Goal: Task Accomplishment & Management: Manage account settings

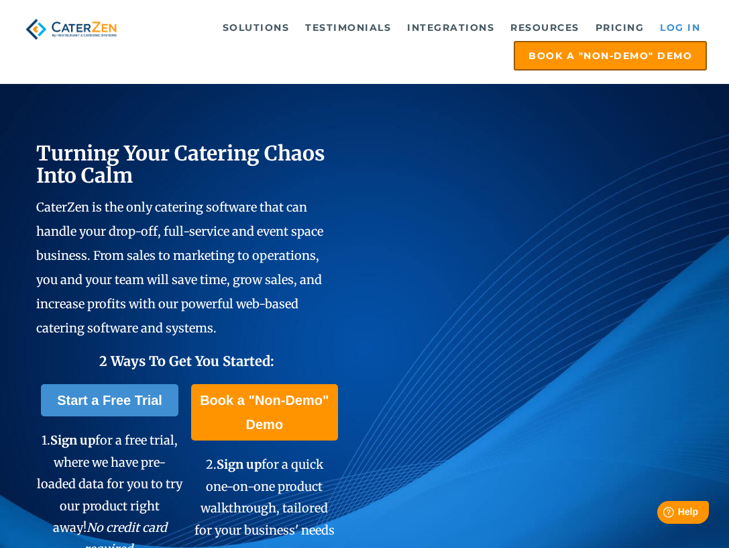
click at [676, 27] on link "Log in" at bounding box center [681, 27] width 54 height 27
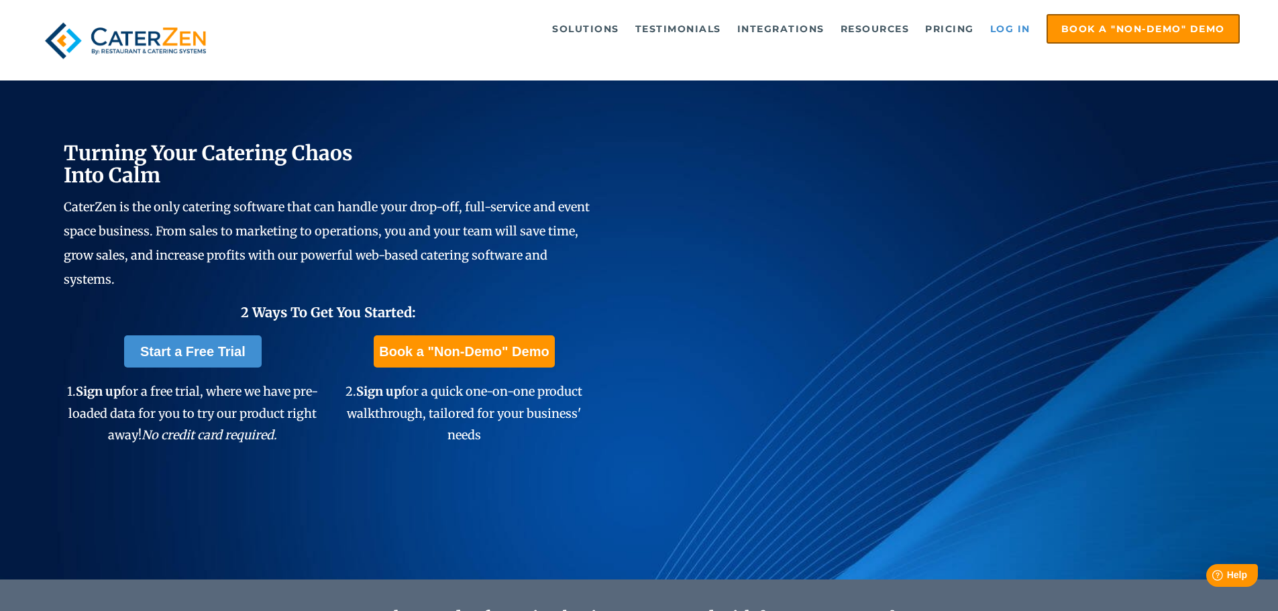
click at [1015, 25] on link "Log in" at bounding box center [1011, 28] width 54 height 27
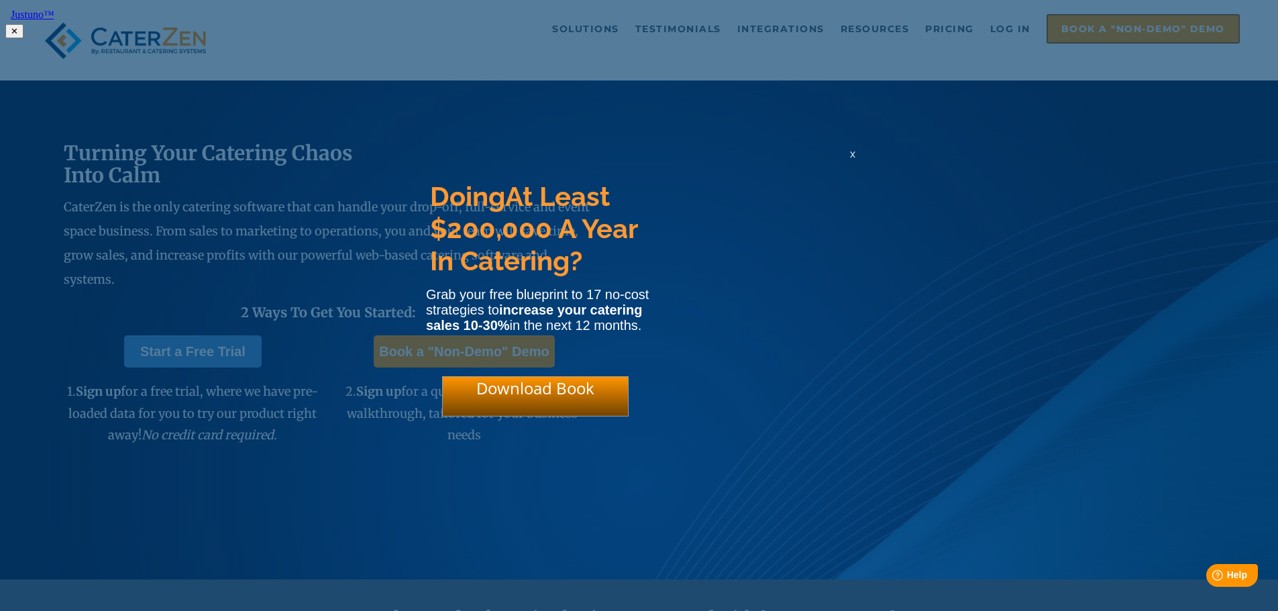
click at [853, 159] on span "x" at bounding box center [852, 154] width 5 height 13
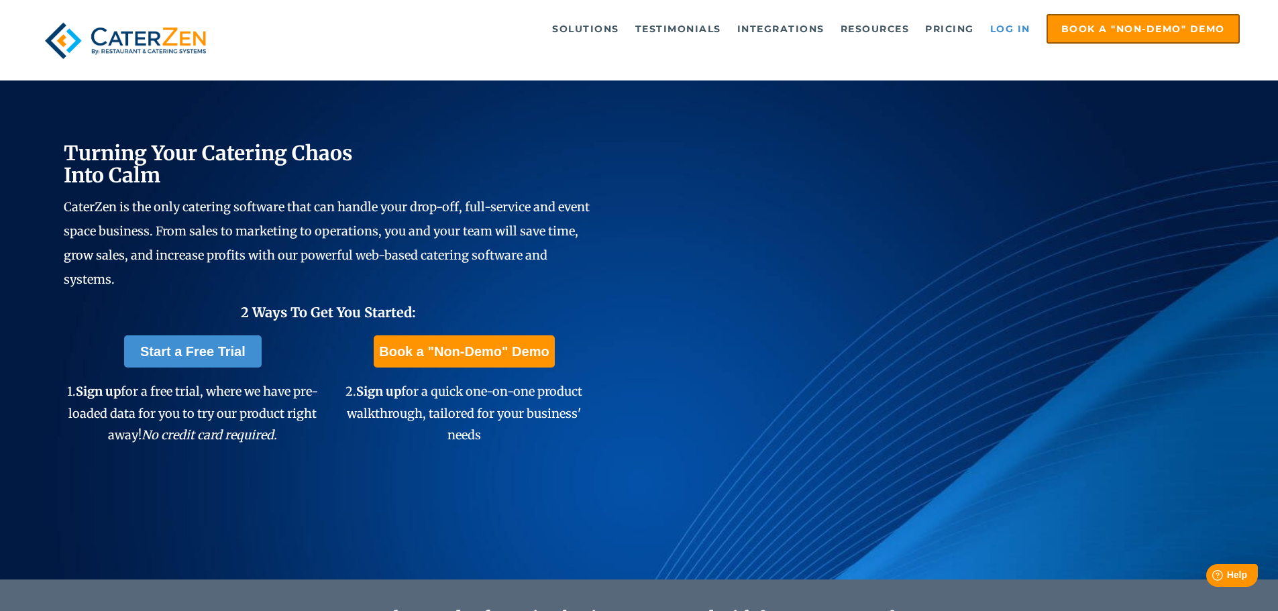
click at [1002, 28] on link "Log in" at bounding box center [1011, 28] width 54 height 27
click at [1011, 25] on link "Log in" at bounding box center [1011, 28] width 54 height 27
click at [1015, 29] on link "Log in" at bounding box center [1011, 28] width 54 height 27
